Goal: Task Accomplishment & Management: Manage account settings

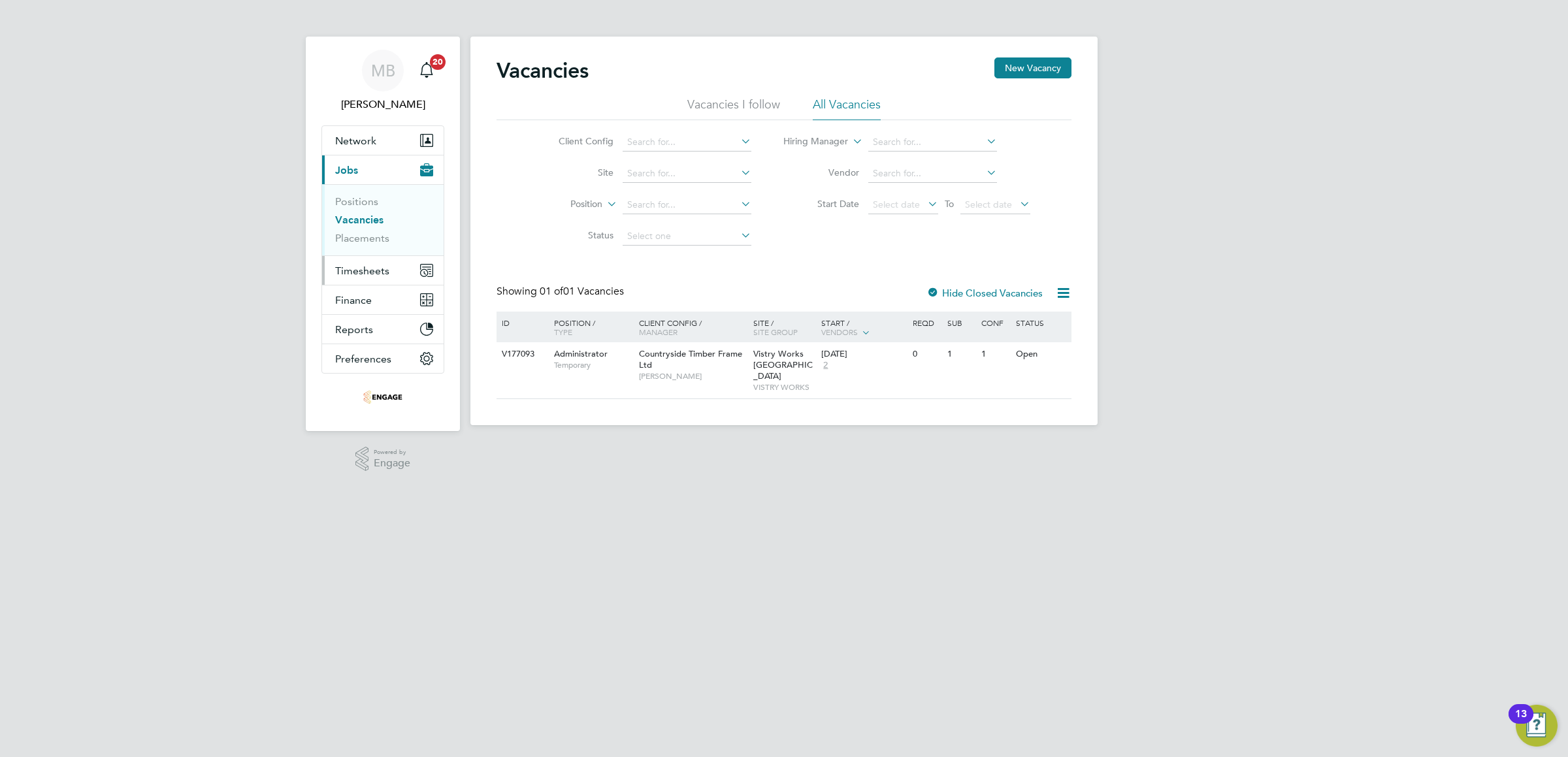
click at [345, 275] on span "Timesheets" at bounding box center [362, 270] width 54 height 13
click at [348, 273] on span "Timesheets" at bounding box center [362, 270] width 54 height 13
click at [370, 229] on link "Timesheets" at bounding box center [362, 230] width 54 height 13
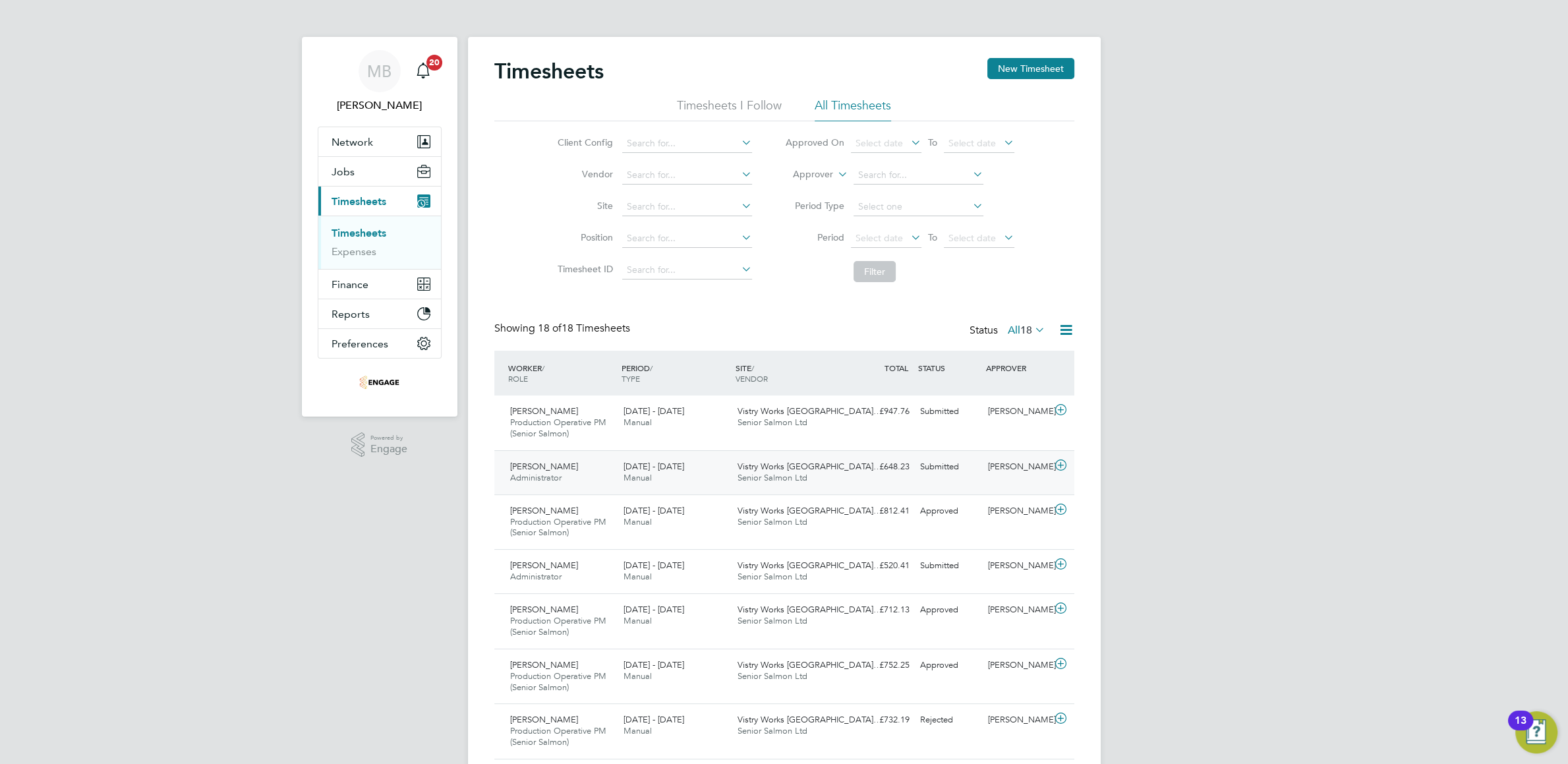
click at [762, 471] on span "Vistry Works East Midla…" at bounding box center [810, 466] width 144 height 11
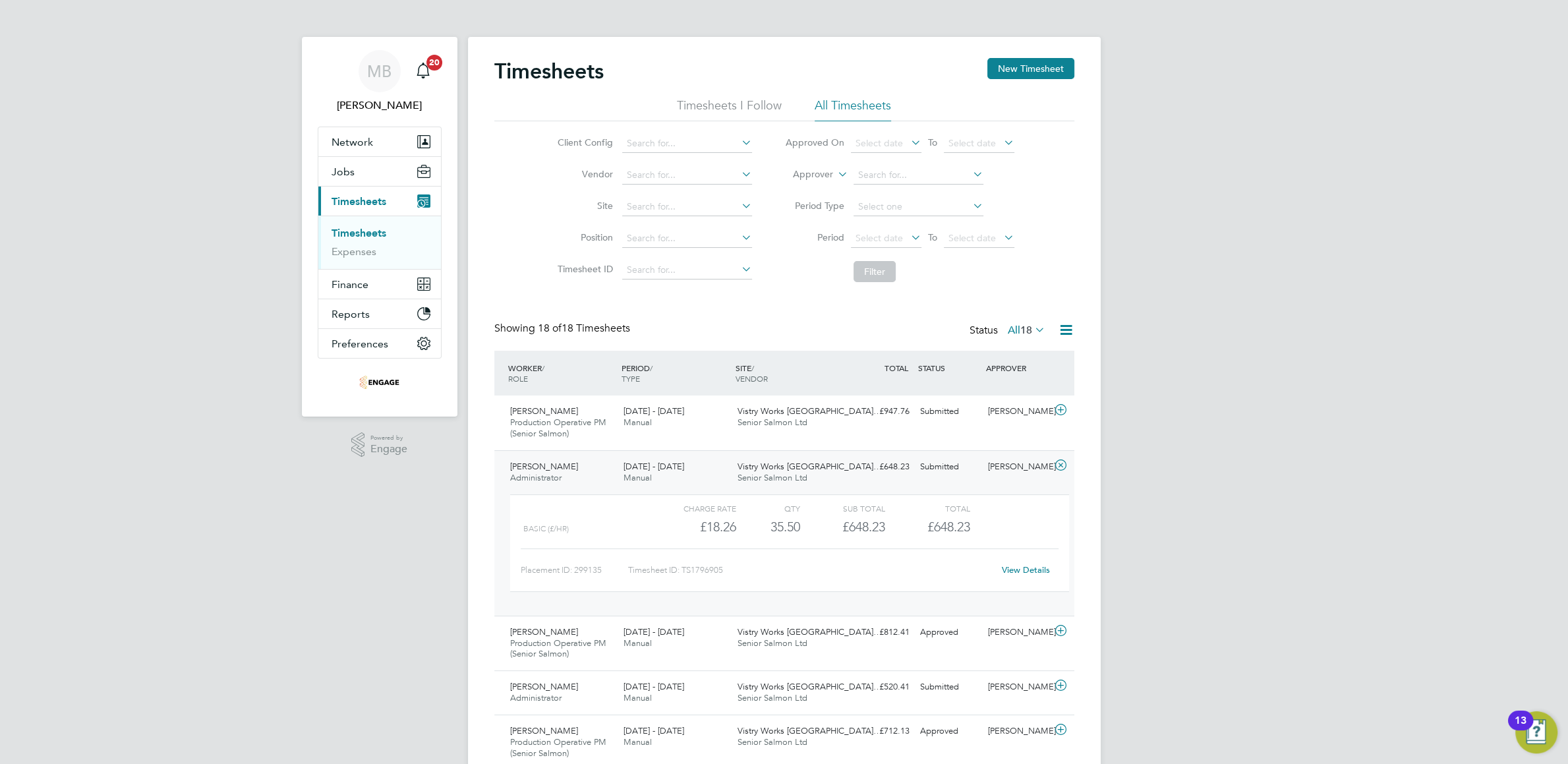
click at [1040, 569] on link "View Details" at bounding box center [1026, 570] width 48 height 11
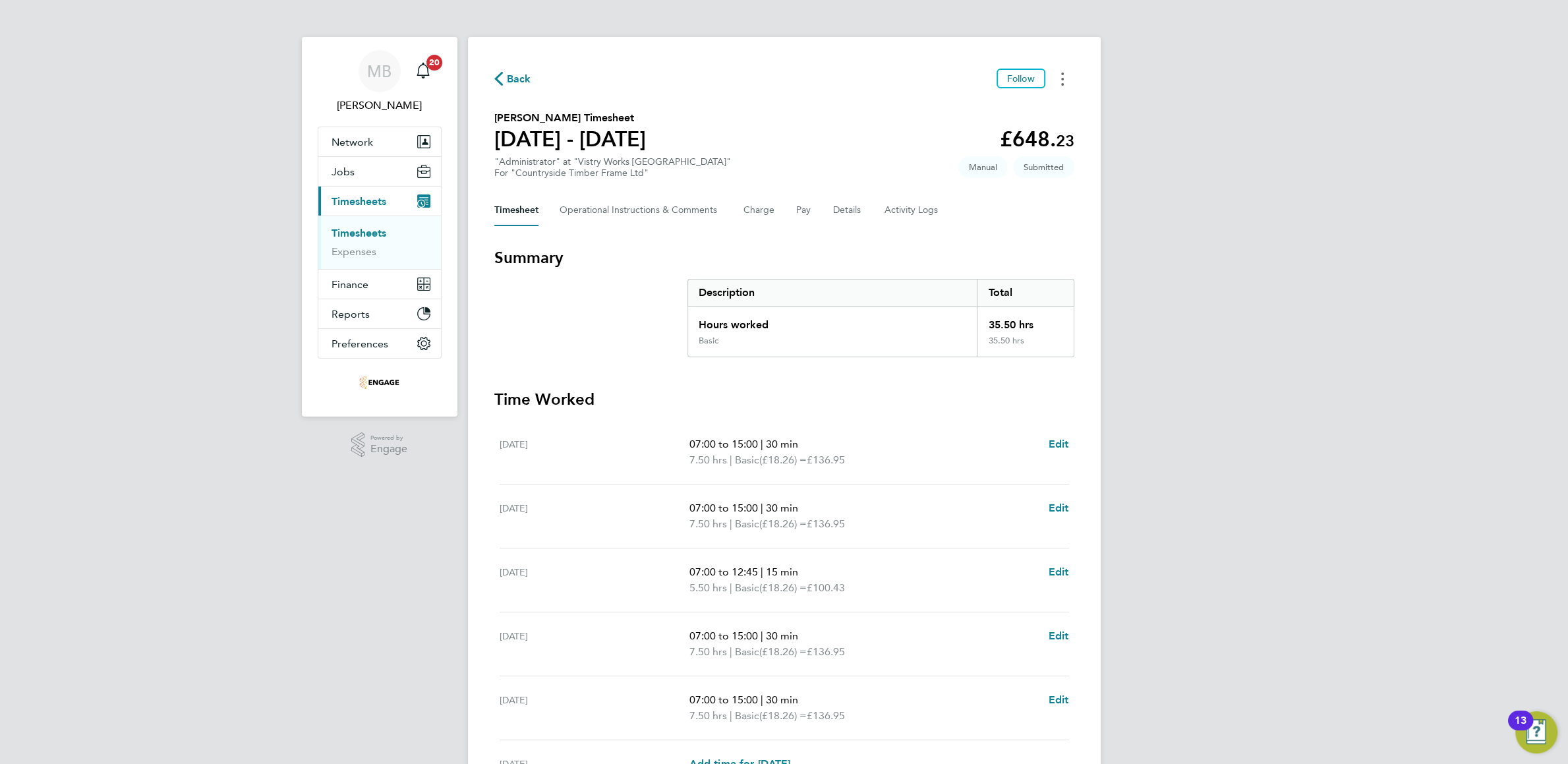
click at [1060, 76] on button "Timesheets Menu" at bounding box center [1063, 78] width 24 height 20
click at [983, 131] on link "Download timesheet" at bounding box center [996, 134] width 159 height 26
click at [514, 76] on span "Back" at bounding box center [519, 78] width 25 height 16
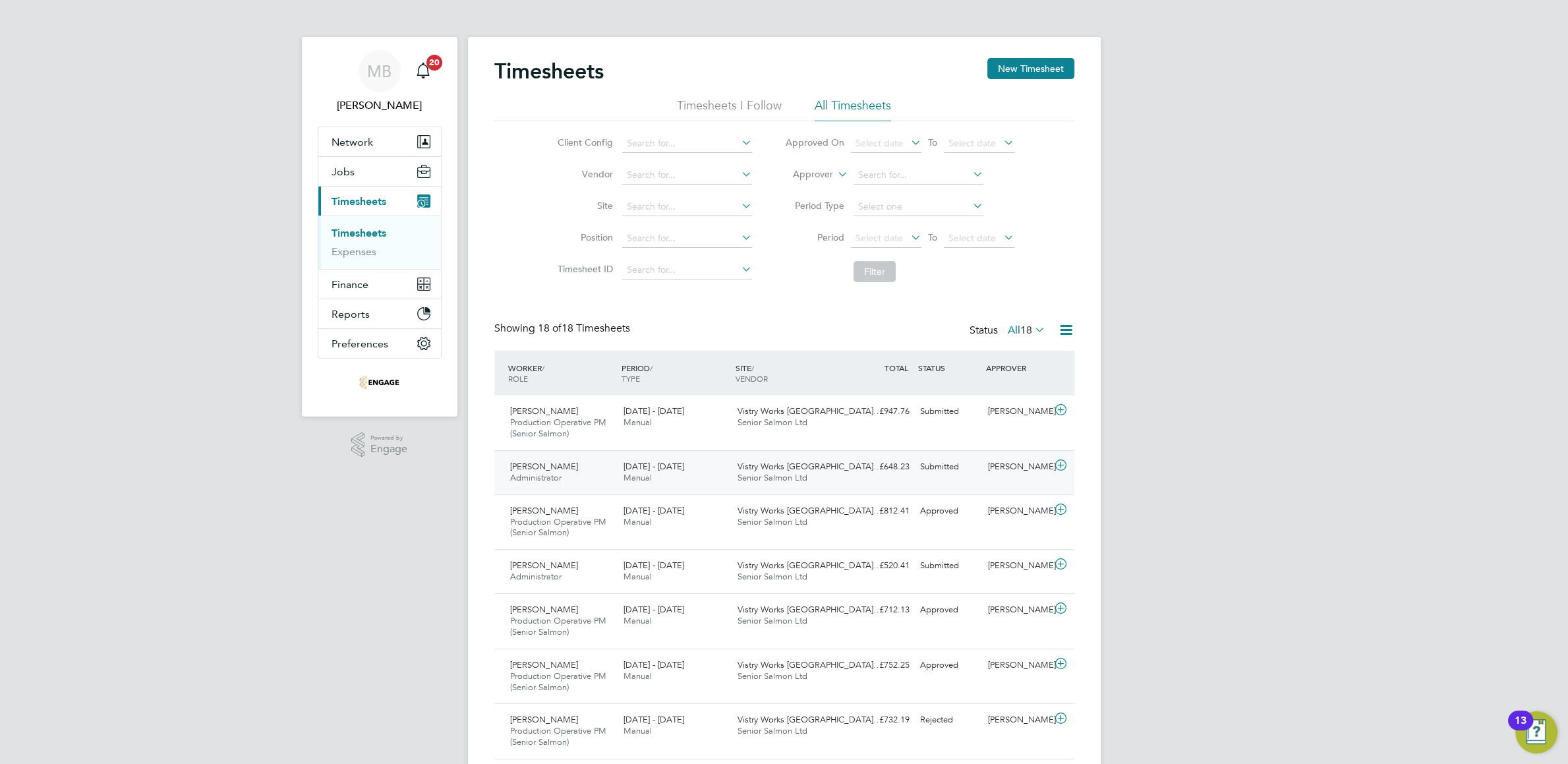
click at [825, 465] on span "Vistry Works East Midla…" at bounding box center [810, 466] width 144 height 11
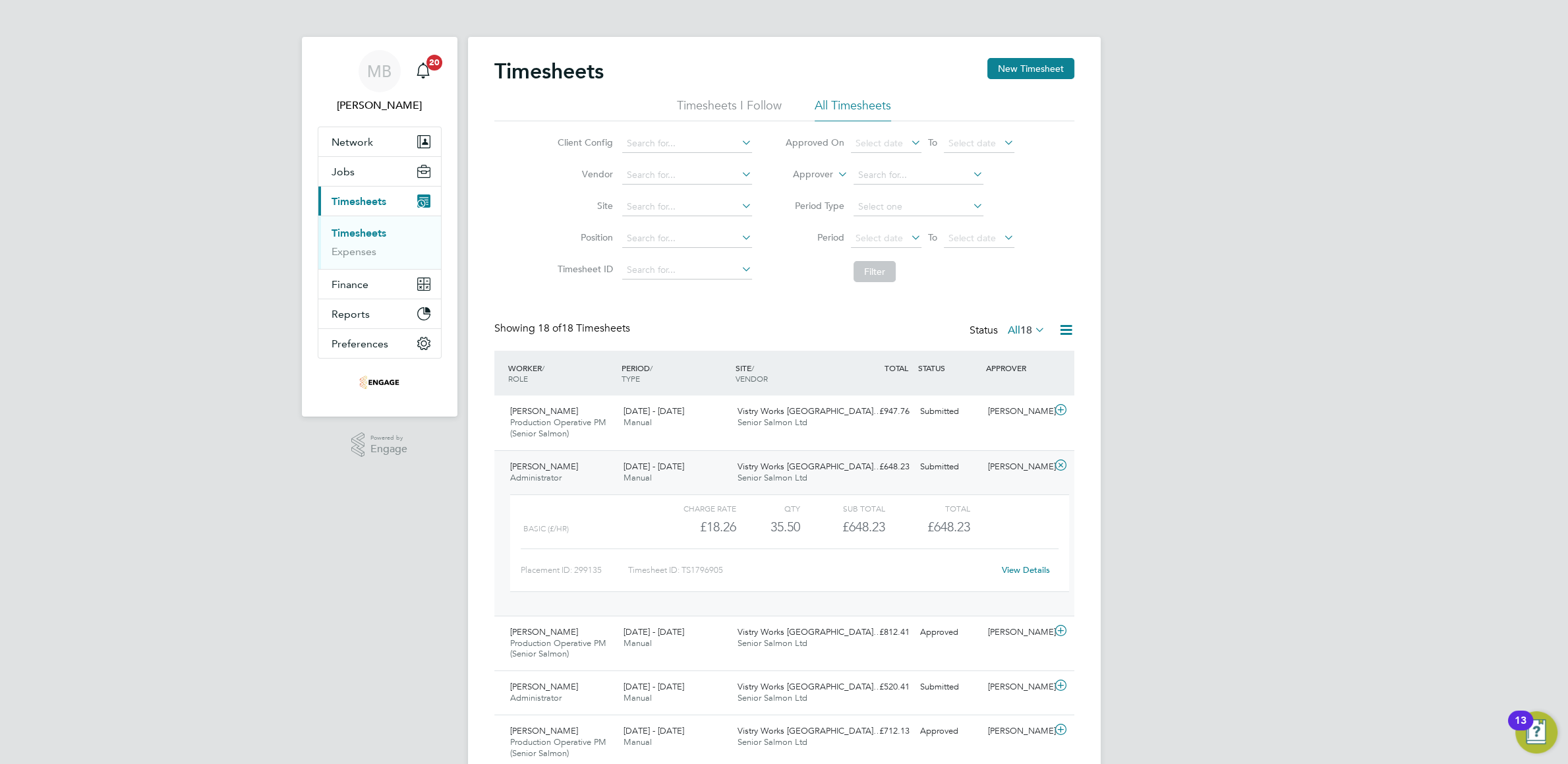
click at [585, 477] on div "Sheree Costelow Administrator 4 - 10 Aug 2025" at bounding box center [562, 472] width 114 height 33
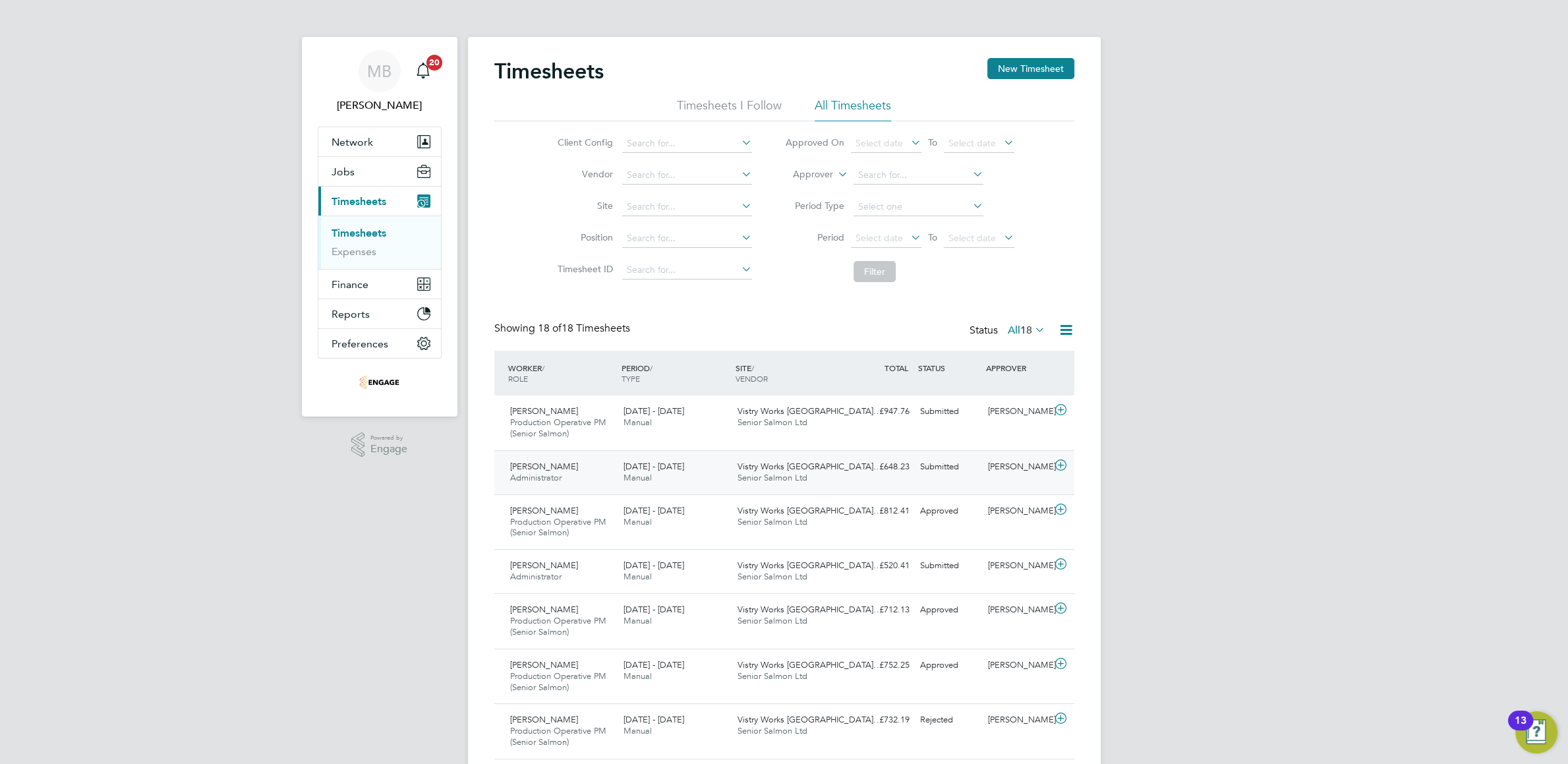
click at [1061, 469] on icon at bounding box center [1060, 465] width 16 height 10
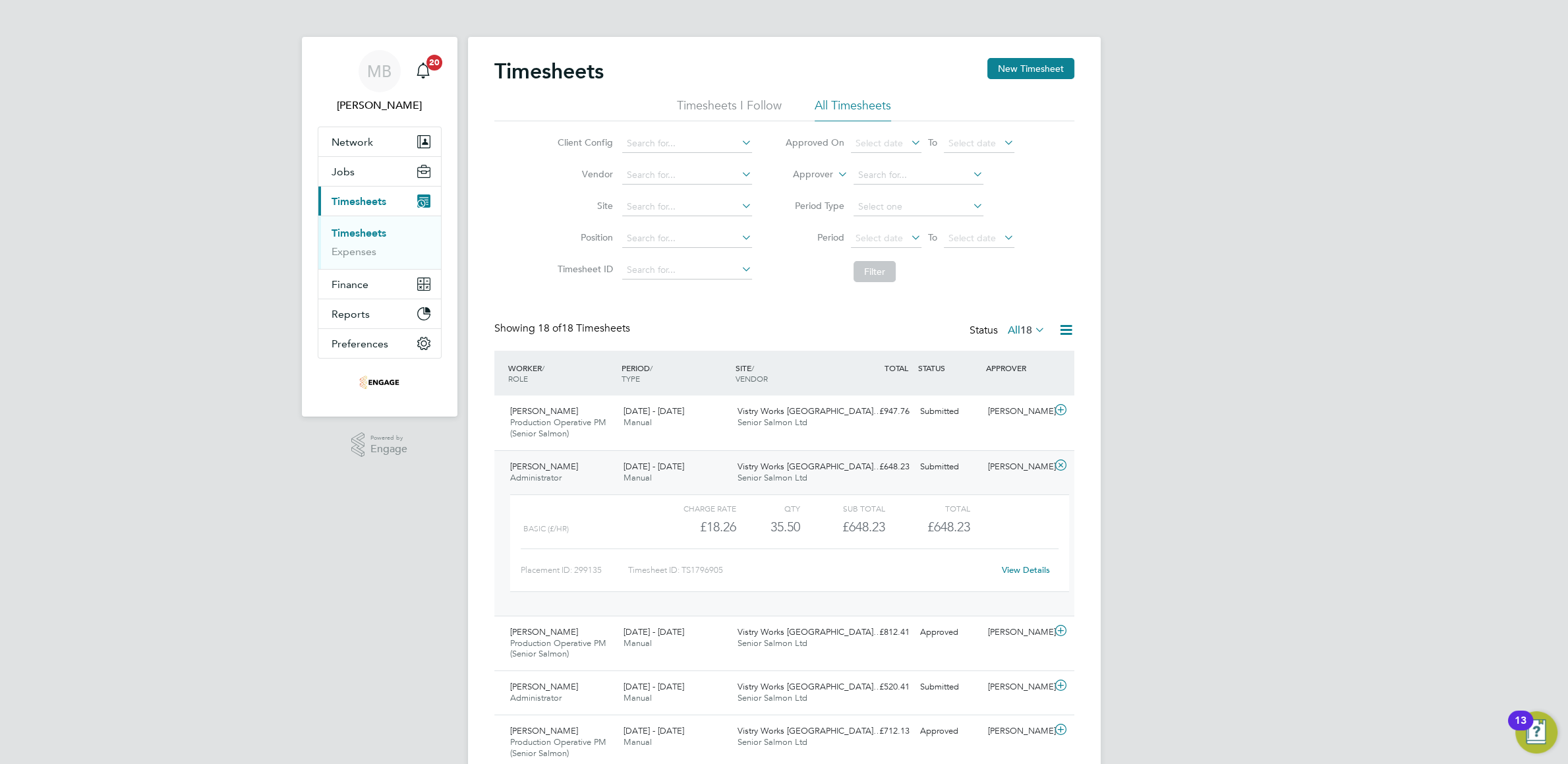
click at [1040, 572] on link "View Details" at bounding box center [1026, 570] width 48 height 11
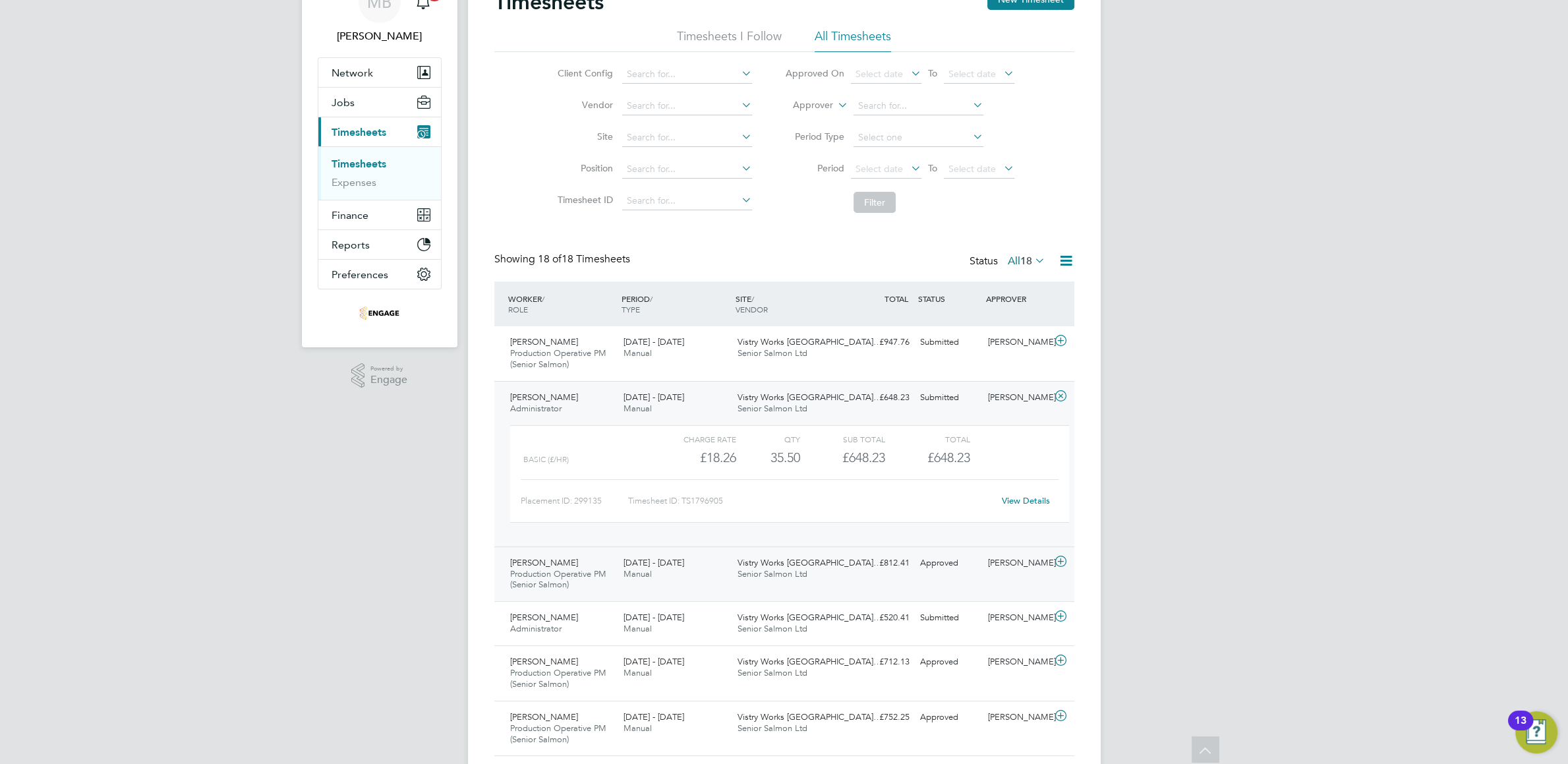
click at [943, 566] on div "Approved" at bounding box center [950, 563] width 69 height 22
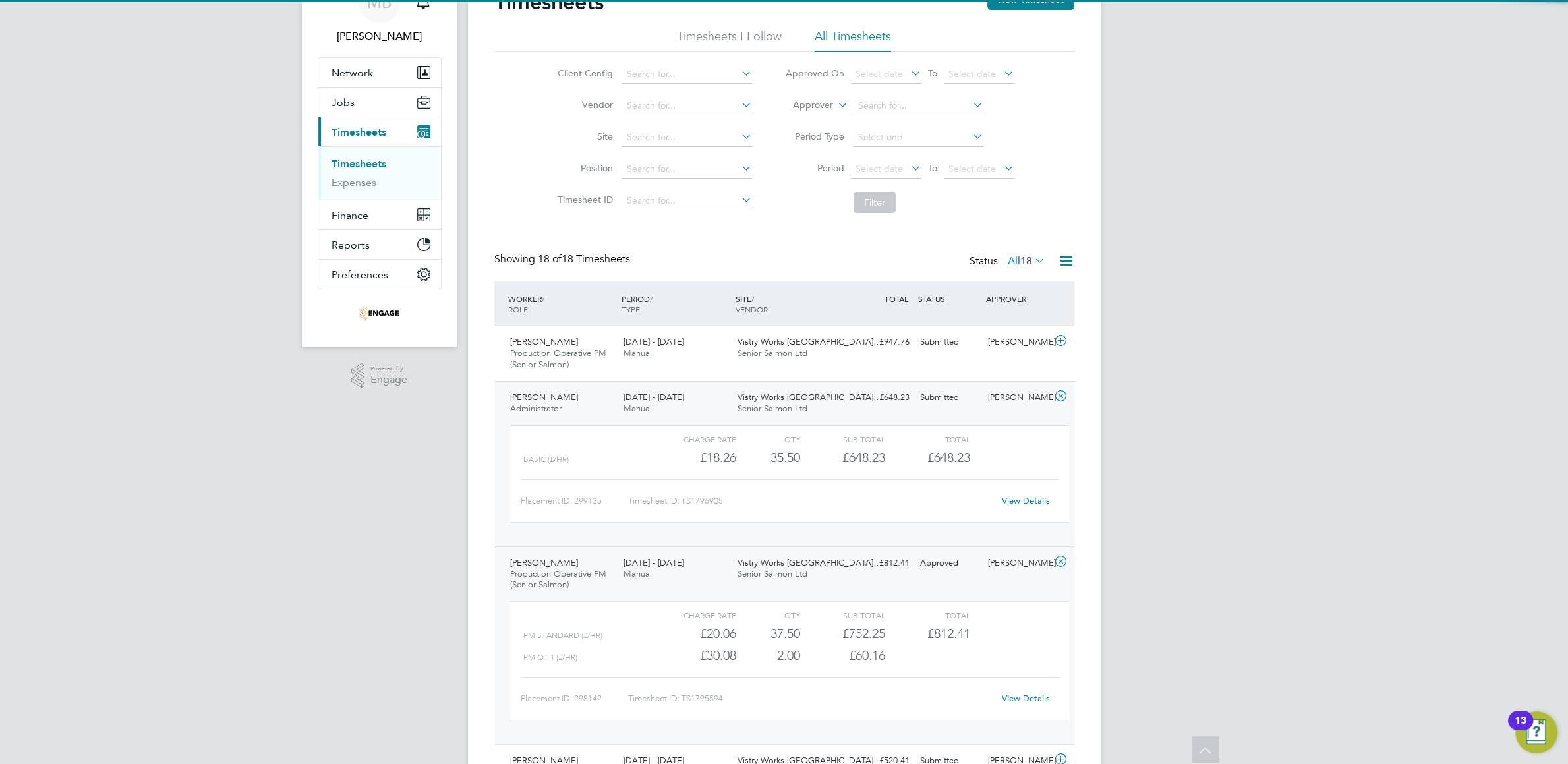
click at [943, 566] on div "Approved" at bounding box center [950, 563] width 69 height 22
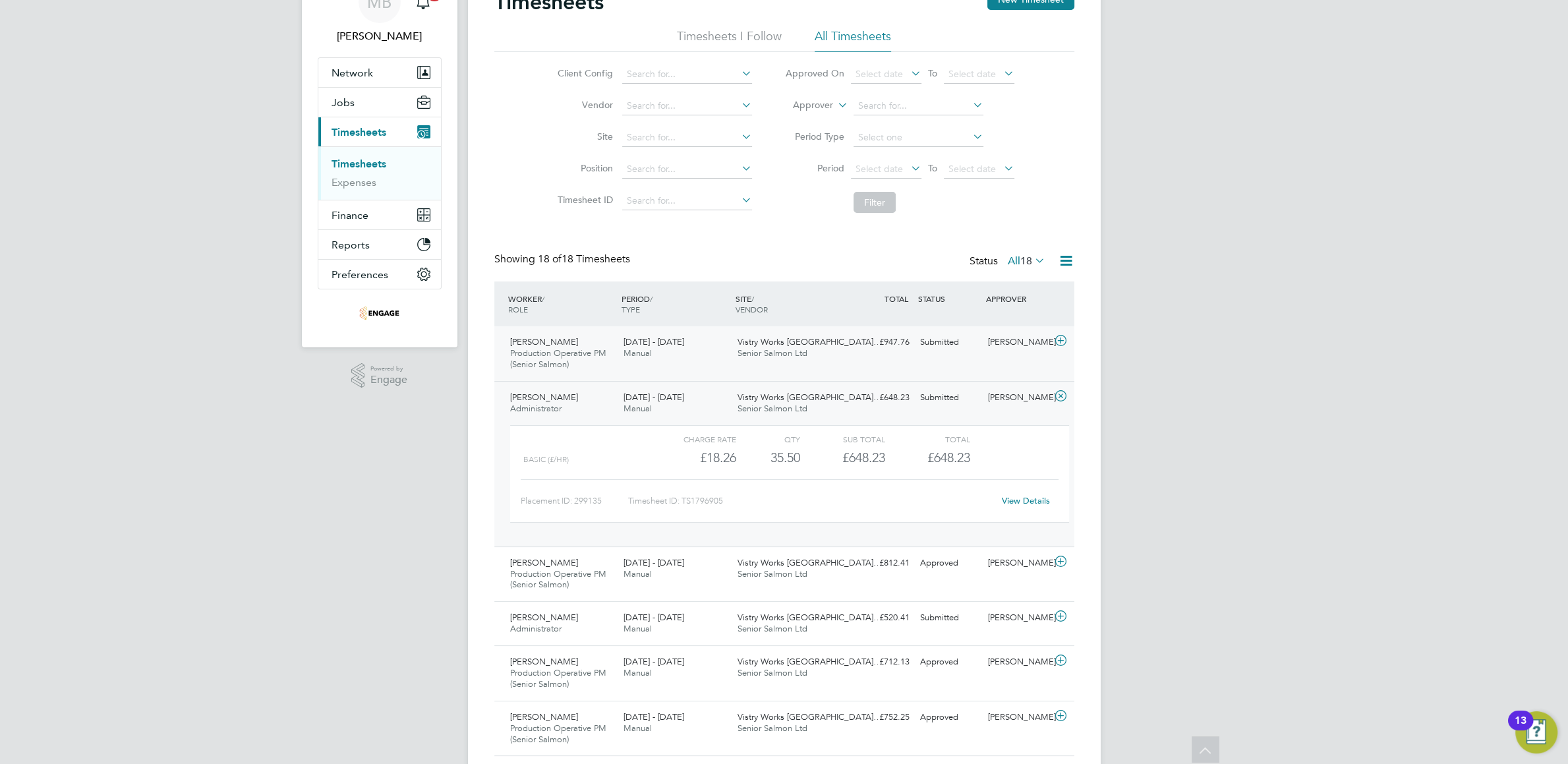
click at [930, 339] on div "Submitted" at bounding box center [950, 342] width 69 height 22
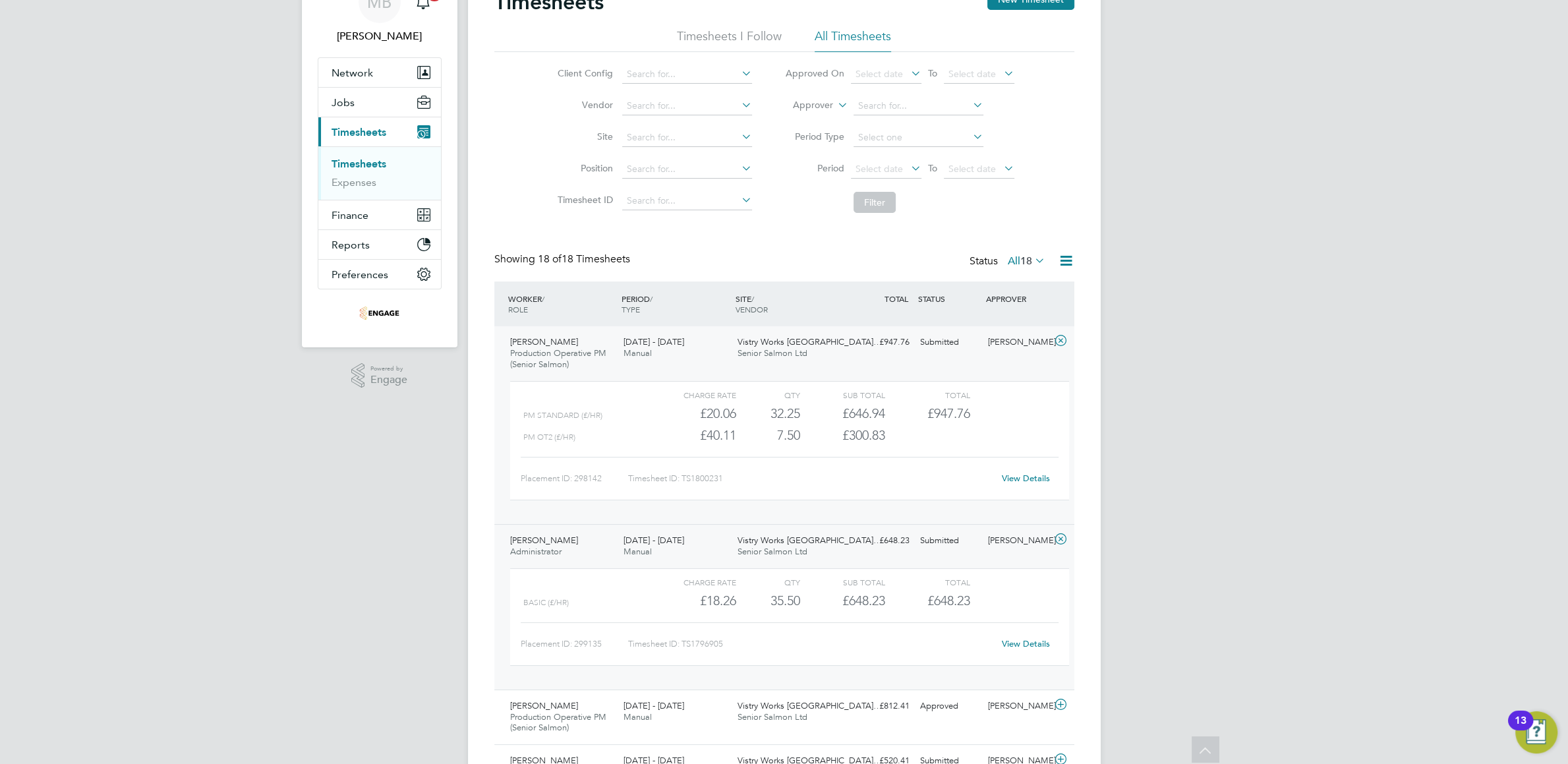
click at [1021, 478] on link "View Details" at bounding box center [1026, 478] width 48 height 11
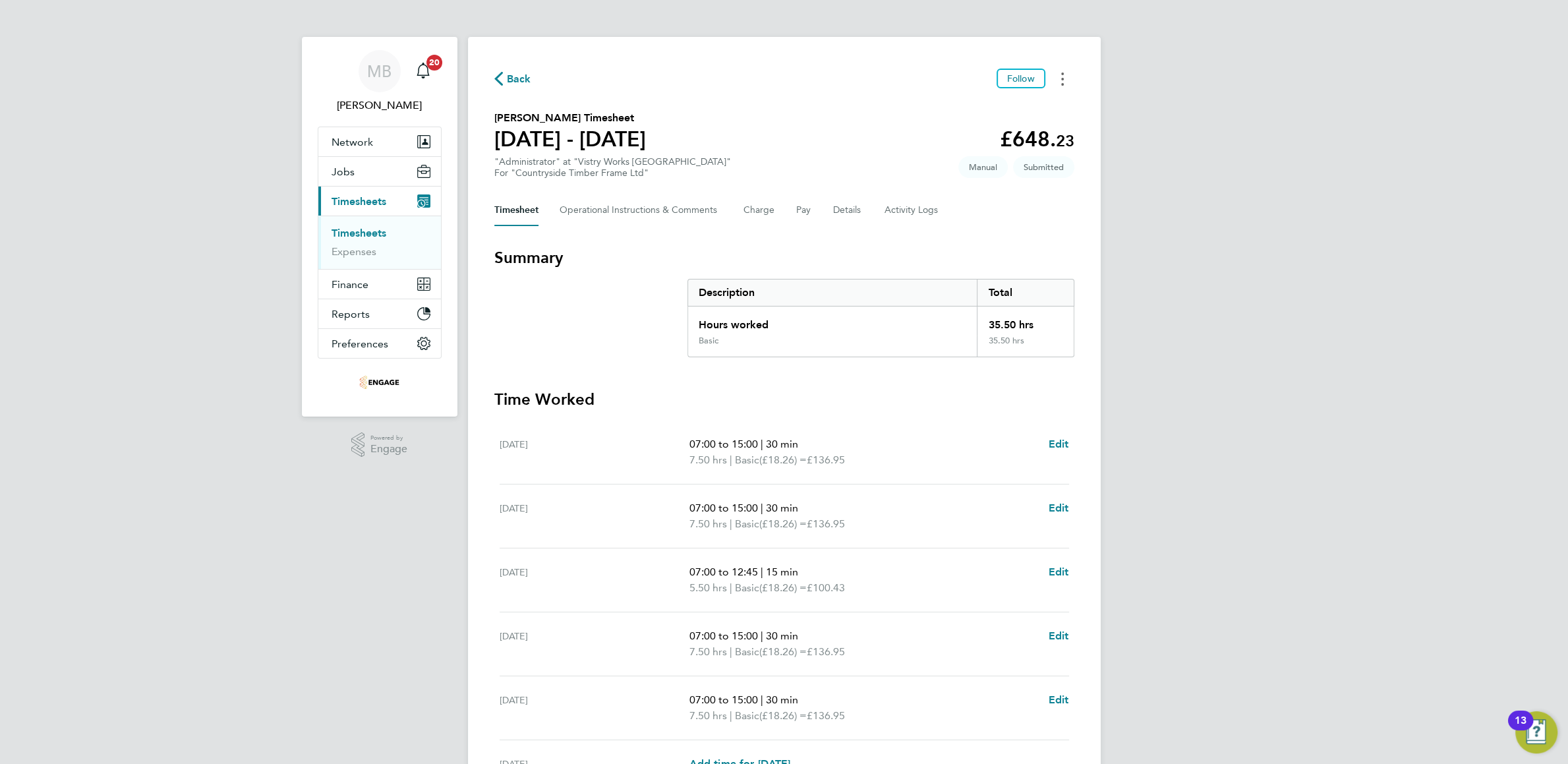
click at [1065, 75] on button "Timesheets Menu" at bounding box center [1063, 78] width 24 height 20
click at [959, 136] on link "Download timesheet" at bounding box center [996, 134] width 159 height 26
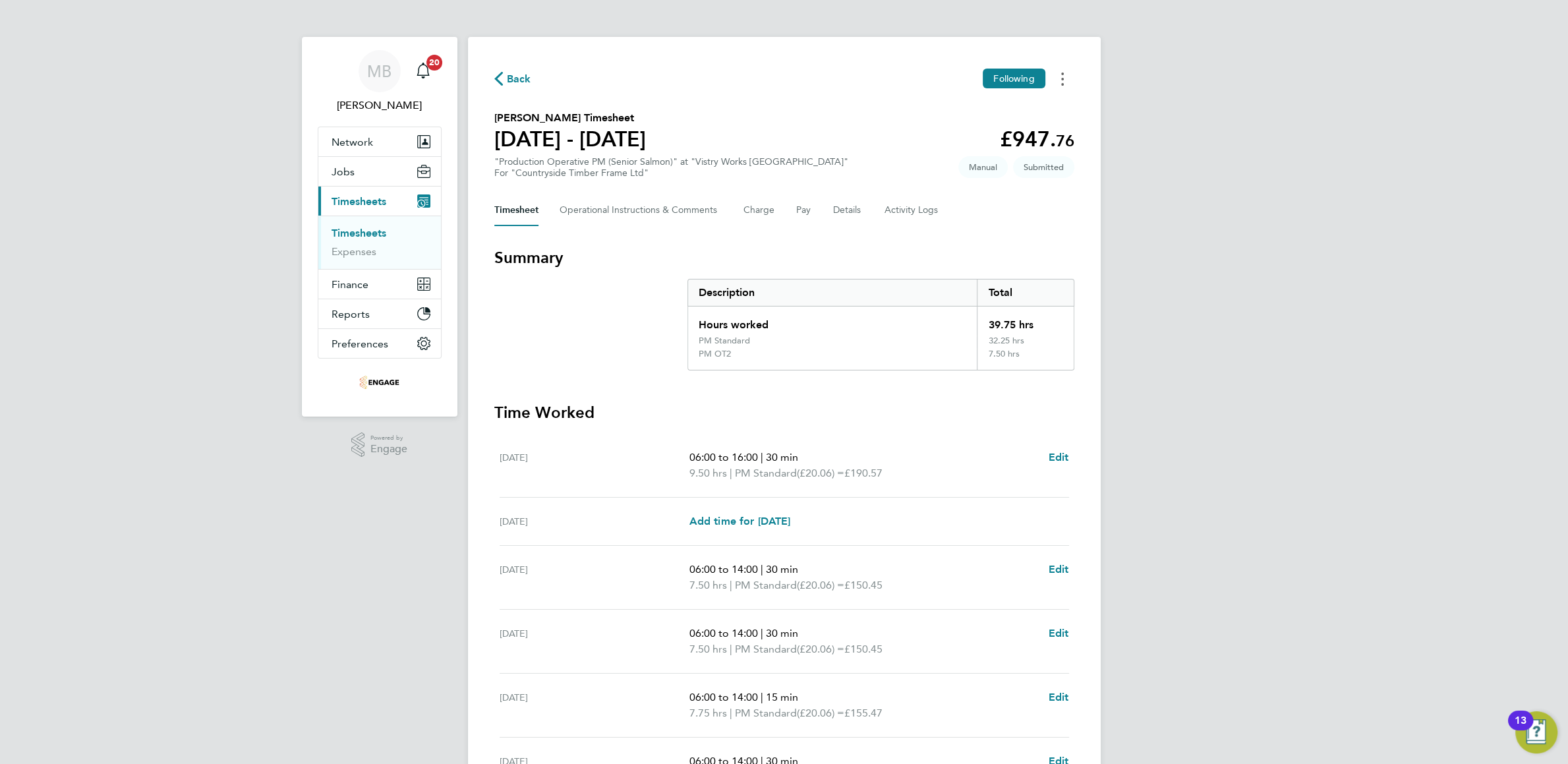
click at [1059, 79] on button "Timesheets Menu" at bounding box center [1063, 78] width 24 height 20
click at [972, 135] on link "Download timesheet" at bounding box center [996, 134] width 159 height 26
